Goal: Find specific page/section: Find specific page/section

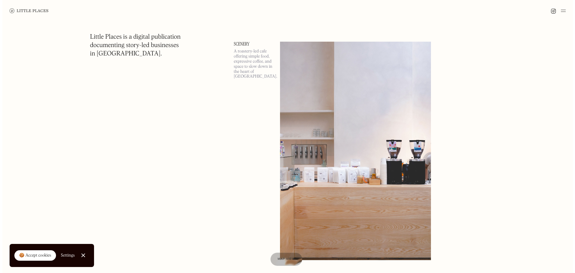
scroll to position [779, 0]
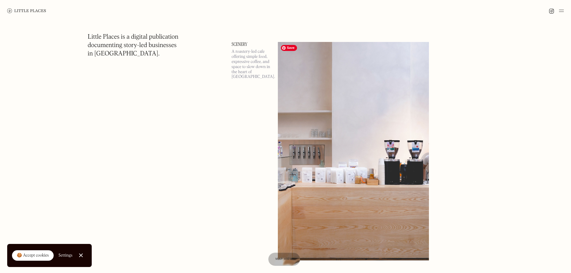
click at [344, 146] on img at bounding box center [353, 151] width 151 height 218
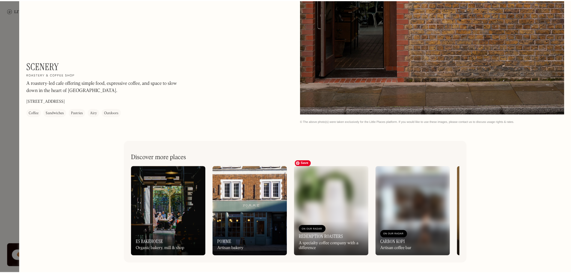
scroll to position [776, 0]
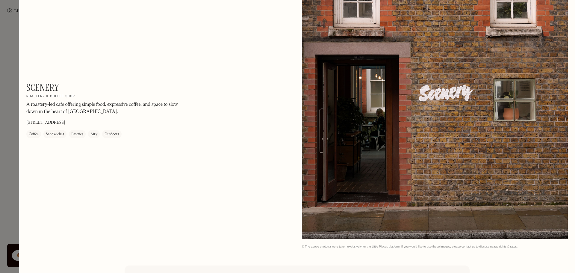
click at [65, 121] on p "171 Union St, London SE1 0LN" at bounding box center [45, 123] width 39 height 6
drag, startPoint x: 66, startPoint y: 121, endPoint x: 80, endPoint y: 121, distance: 14.1
click at [80, 121] on div "Scenery On Our Radar Roastery & coffee shop A roastery-led cafe offering simple…" at bounding box center [107, 110] width 162 height 56
drag, startPoint x: 65, startPoint y: 121, endPoint x: 90, endPoint y: 120, distance: 24.6
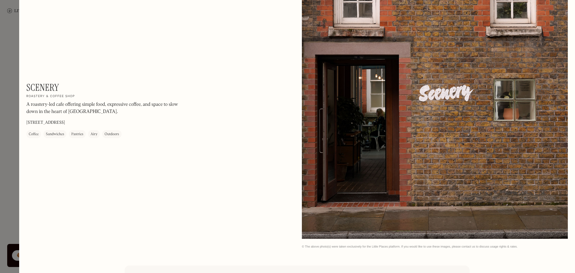
click at [90, 120] on div "Scenery On Our Radar Roastery & coffee shop A roastery-led cafe offering simple…" at bounding box center [107, 110] width 162 height 56
click at [62, 122] on p "171 Union St, London SE1 0LN" at bounding box center [45, 123] width 39 height 6
click at [4, 134] on div at bounding box center [287, 136] width 575 height 273
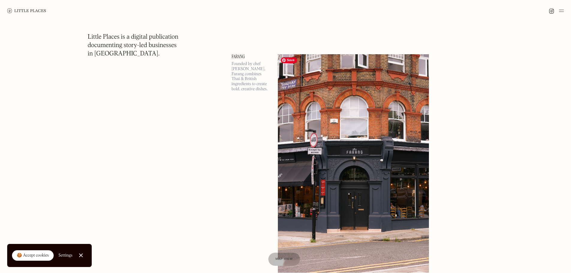
scroll to position [1282, 0]
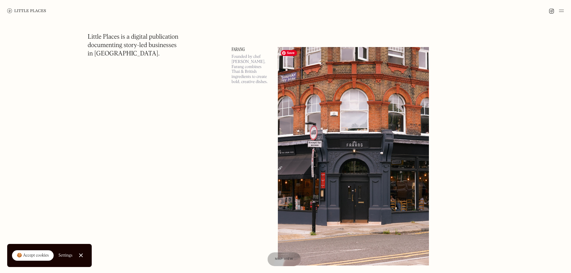
click at [285, 257] on span "Map view" at bounding box center [284, 259] width 18 height 4
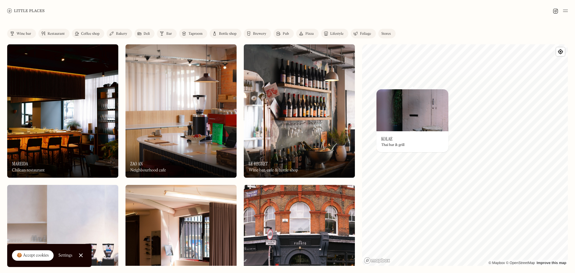
click at [391, 140] on h3 "Kolae" at bounding box center [387, 139] width 11 height 6
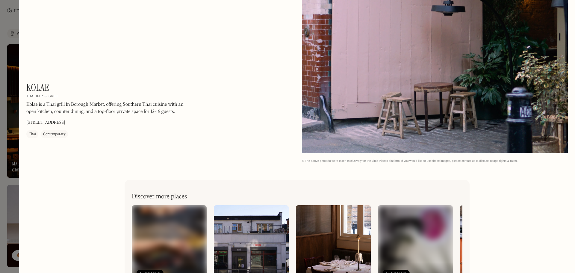
scroll to position [525, 0]
drag, startPoint x: 50, startPoint y: 85, endPoint x: 28, endPoint y: 85, distance: 21.6
click at [28, 85] on div "Kolae On Our Radar Thai bar & grill Kolae is a Thai grill in Borough Market, of…" at bounding box center [107, 110] width 162 height 56
copy h1 "Kolae"
